Goal: Task Accomplishment & Management: Use online tool/utility

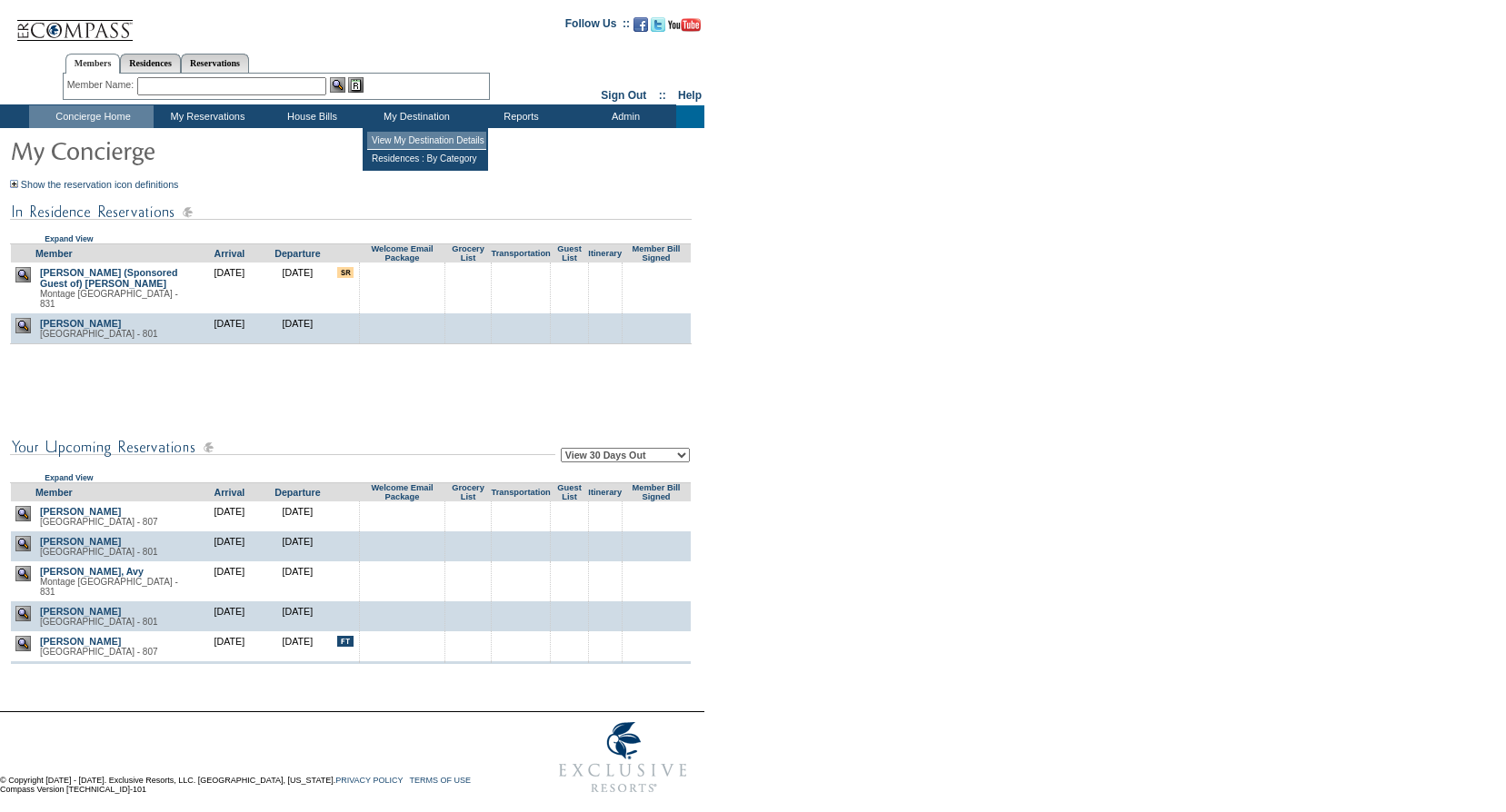
click at [412, 136] on td "View My Destination Details" at bounding box center [427, 141] width 119 height 18
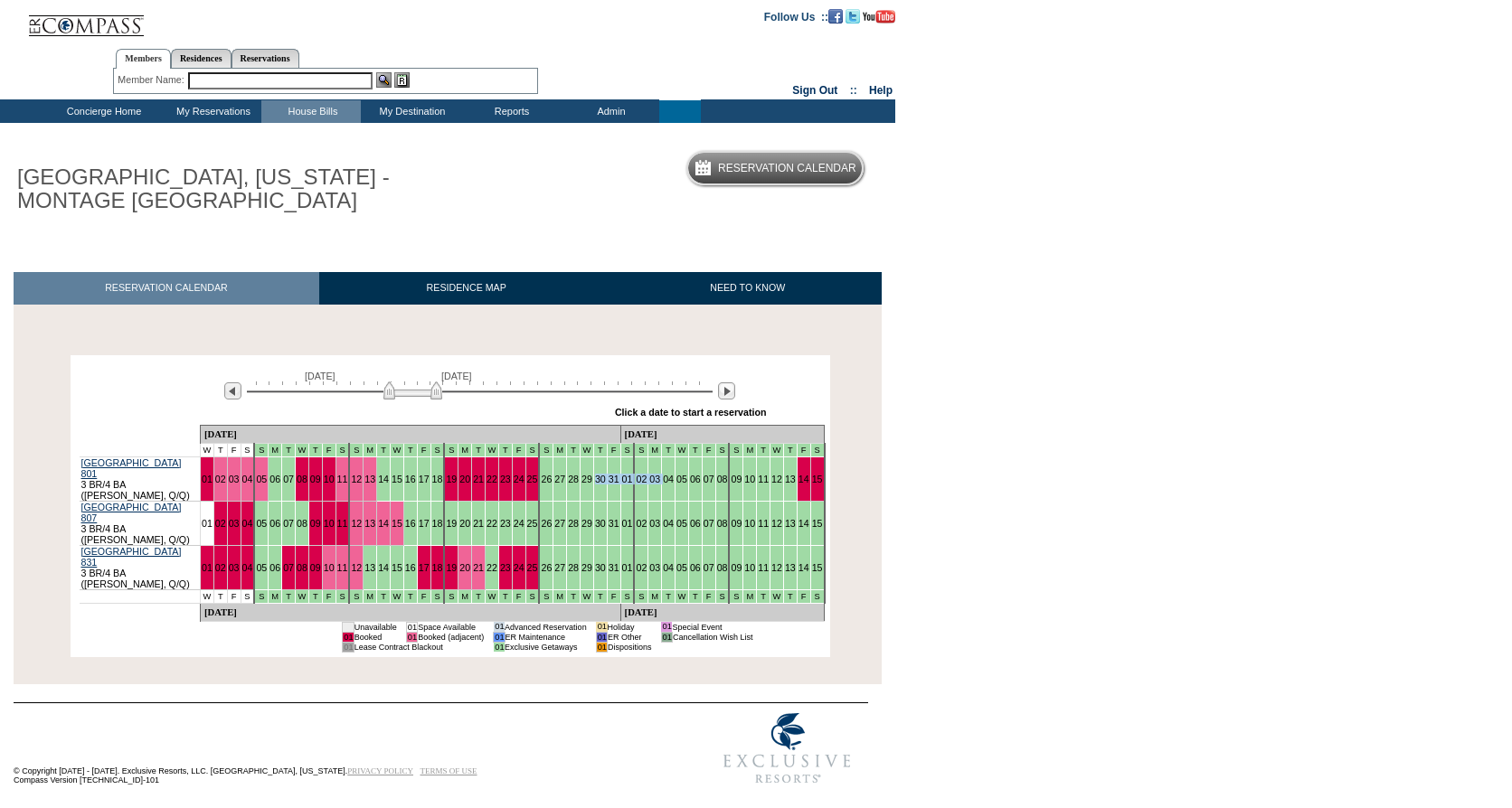
drag, startPoint x: 549, startPoint y: 476, endPoint x: 609, endPoint y: 478, distance: 60.0
click at [609, 478] on tr "Montage Deer Valley 801 3 BR/4 BA ([PERSON_NAME], Q/Q) 01 02 03 04 05 06 07 08 …" at bounding box center [452, 479] width 746 height 45
click at [648, 545] on td "03" at bounding box center [655, 567] width 13 height 45
click at [267, 501] on td "05" at bounding box center [261, 522] width 13 height 45
click at [481, 284] on link "RESIDENCE MAP" at bounding box center [467, 287] width 295 height 31
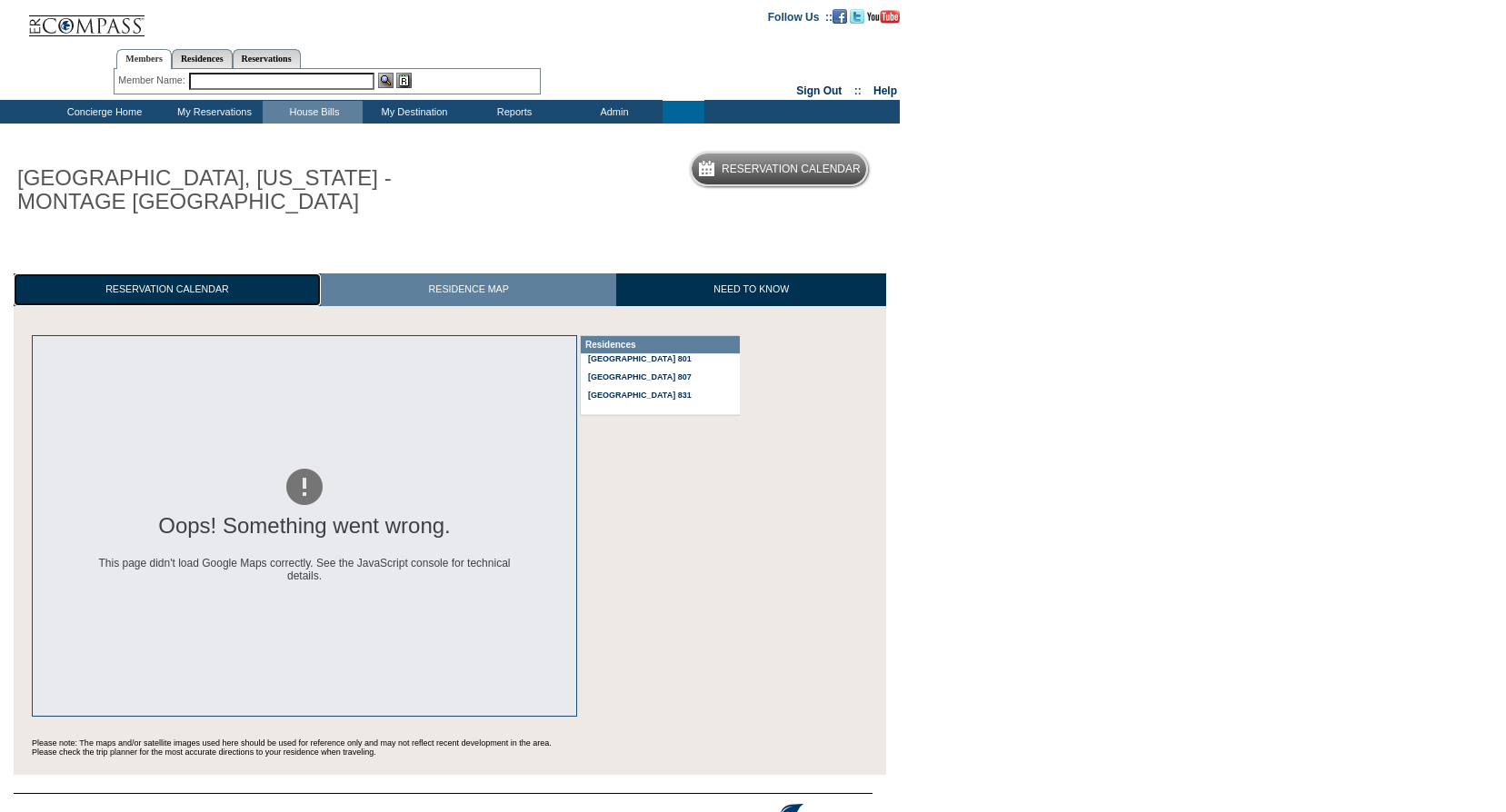
click at [199, 304] on link "RESERVATION CALENDAR" at bounding box center [166, 289] width 307 height 32
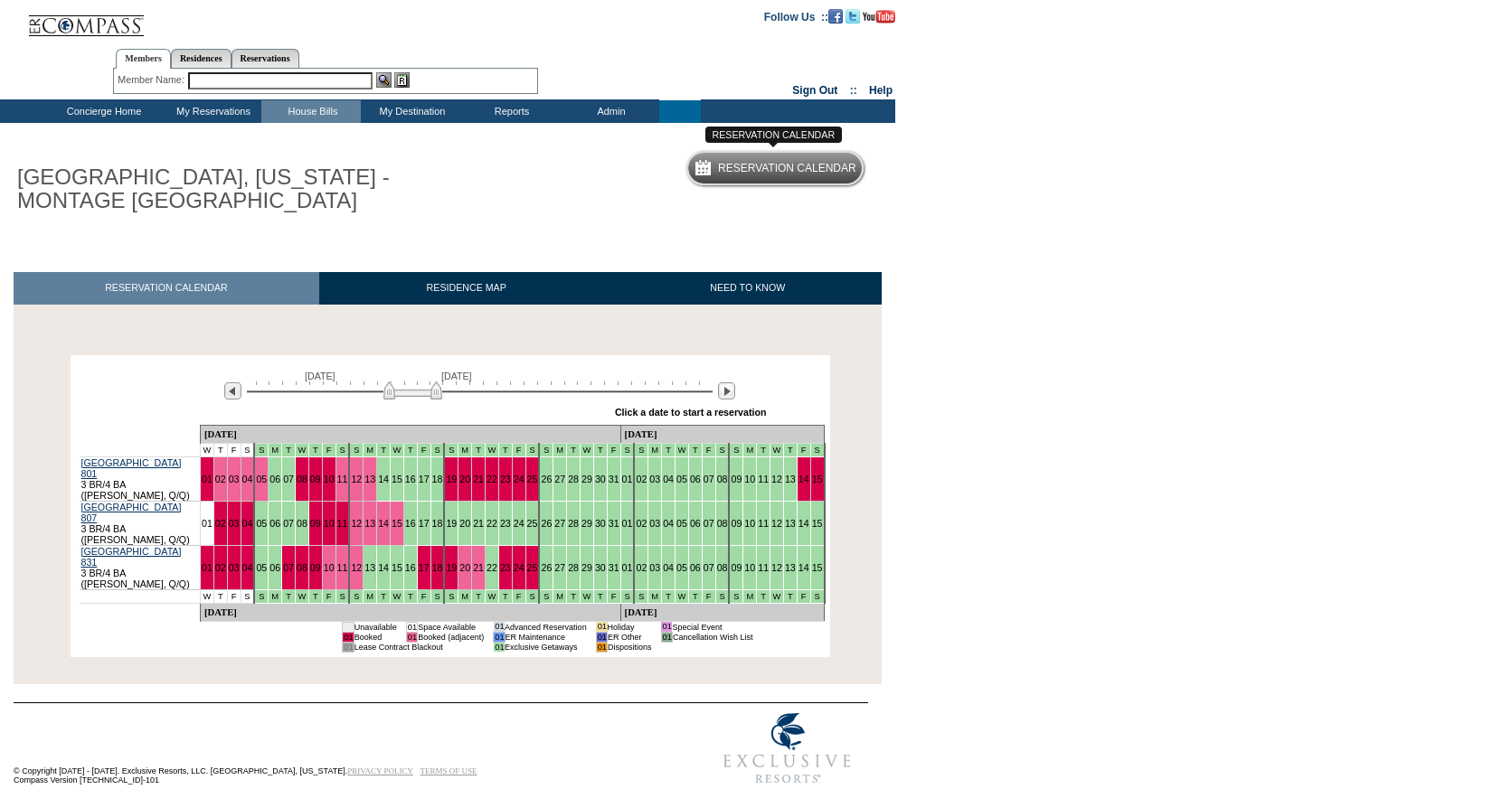
click at [763, 165] on h5 "Reservation Calendar" at bounding box center [786, 168] width 138 height 11
